Goal: Book appointment/travel/reservation

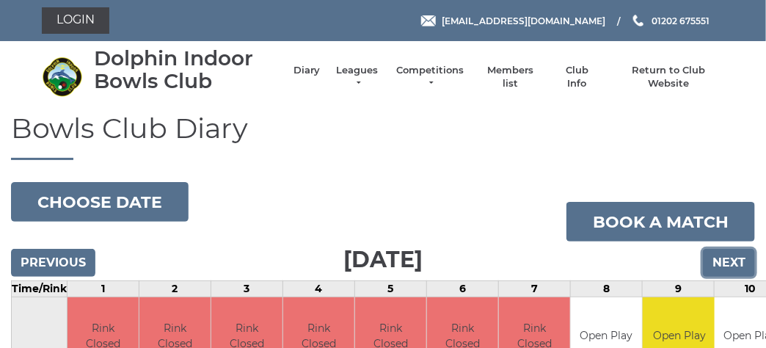
click at [733, 257] on input "Next" at bounding box center [729, 263] width 52 height 28
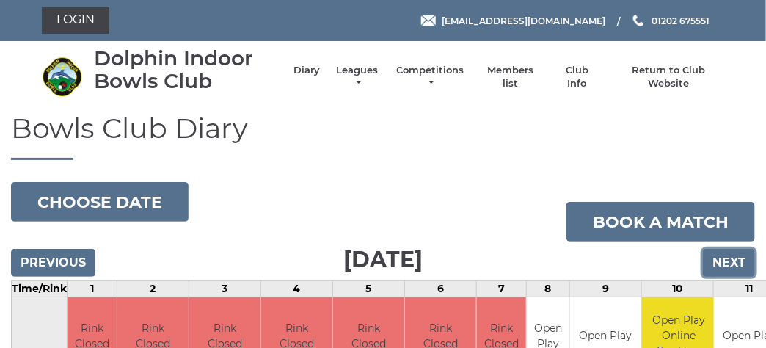
click at [733, 257] on input "Next" at bounding box center [729, 263] width 52 height 28
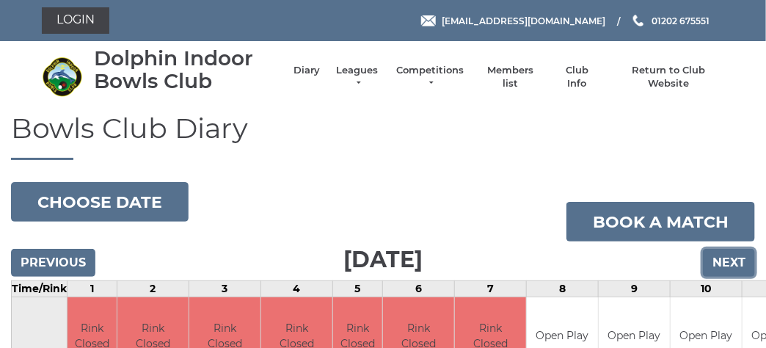
click at [733, 257] on input "Next" at bounding box center [729, 263] width 52 height 28
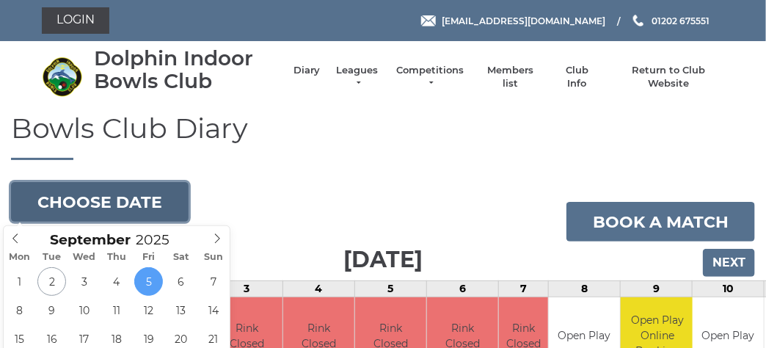
click at [163, 197] on button "Choose date" at bounding box center [100, 202] width 178 height 40
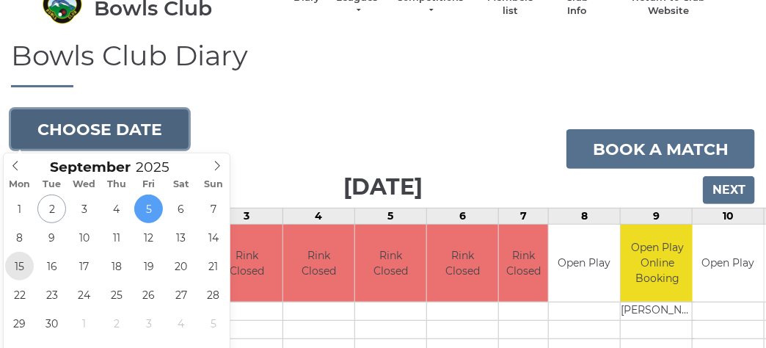
type input "2025-09-15"
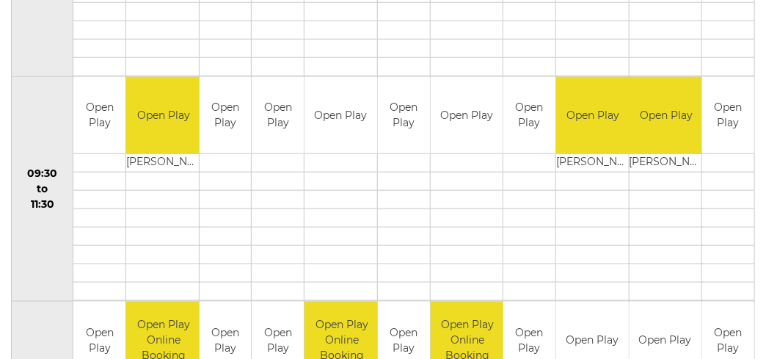
scroll to position [592, 0]
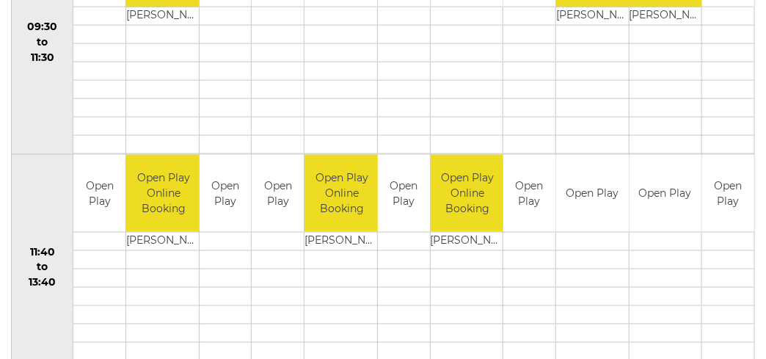
click at [713, 345] on td at bounding box center [728, 351] width 52 height 18
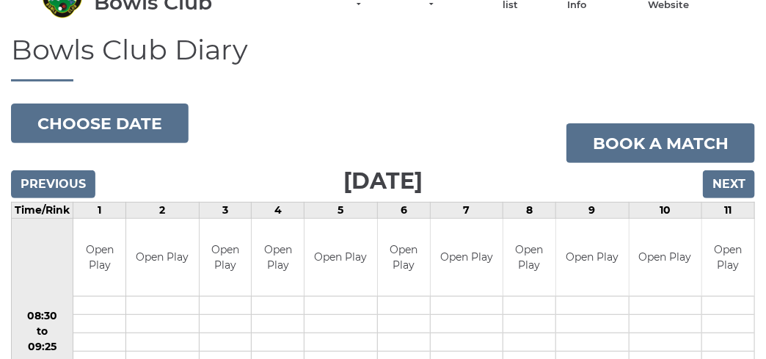
scroll to position [5, 0]
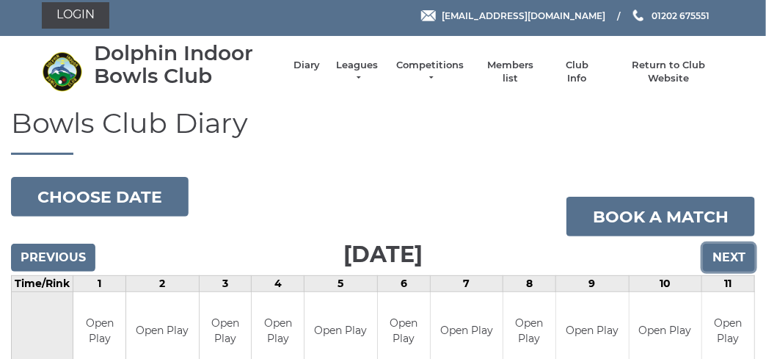
click at [728, 252] on input "Next" at bounding box center [729, 258] width 52 height 28
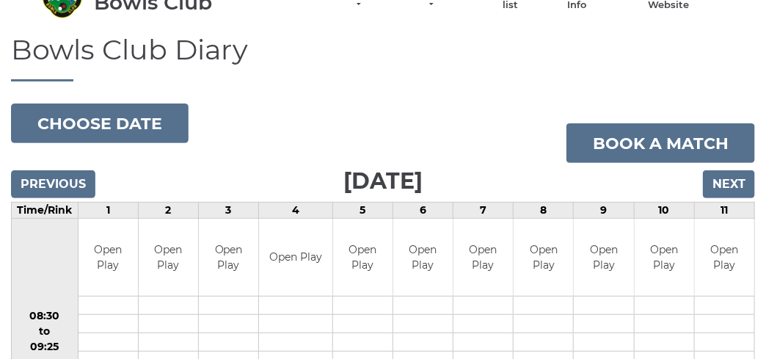
scroll to position [5, 0]
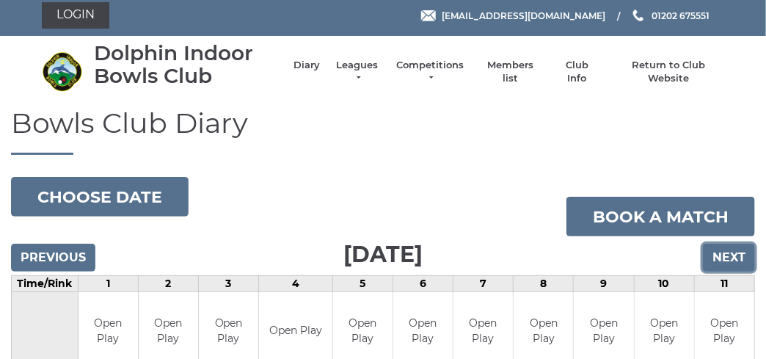
click at [730, 247] on input "Next" at bounding box center [729, 258] width 52 height 28
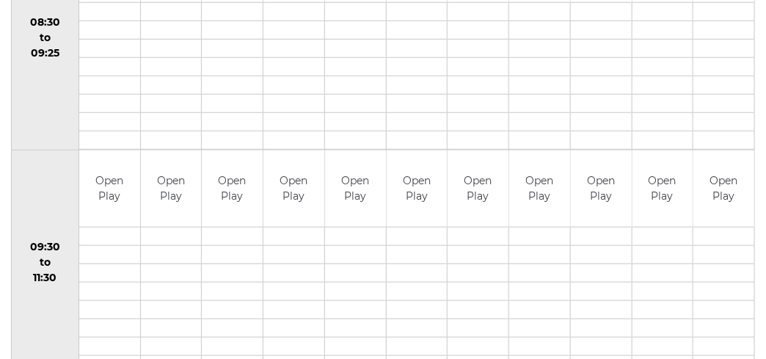
scroll to position [152, 0]
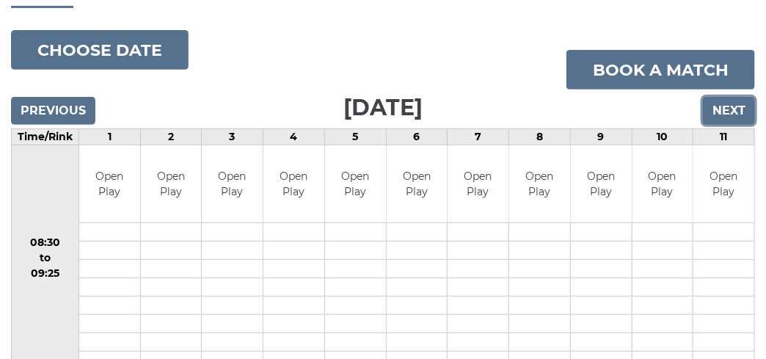
click at [723, 108] on input "Next" at bounding box center [729, 111] width 52 height 28
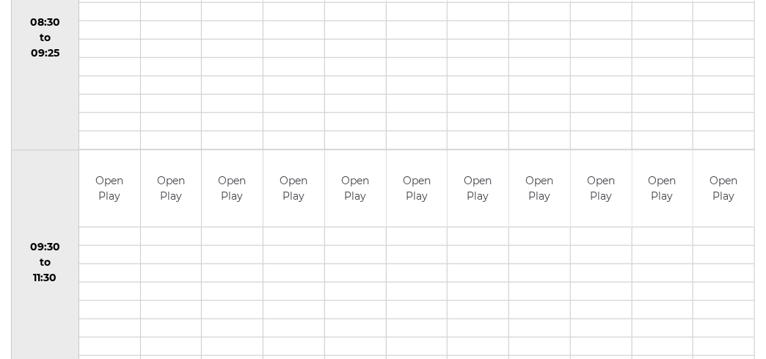
scroll to position [79, 0]
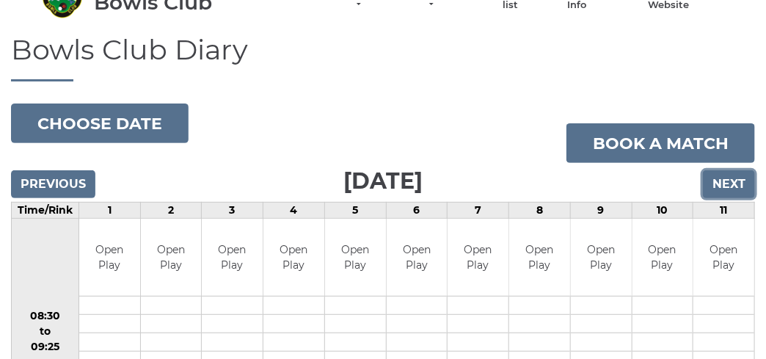
click at [722, 182] on input "Next" at bounding box center [729, 184] width 52 height 28
